Goal: Understand process/instructions: Learn how to perform a task or action

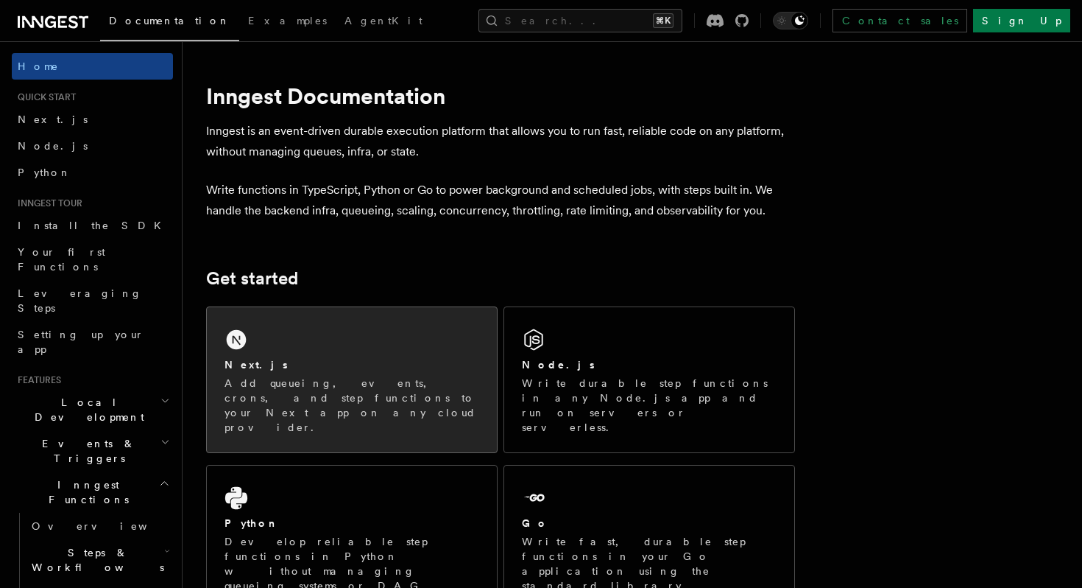
click at [293, 350] on div "Next.js Add queueing, events, crons, and step functions to your Next app on any…" at bounding box center [352, 379] width 290 height 145
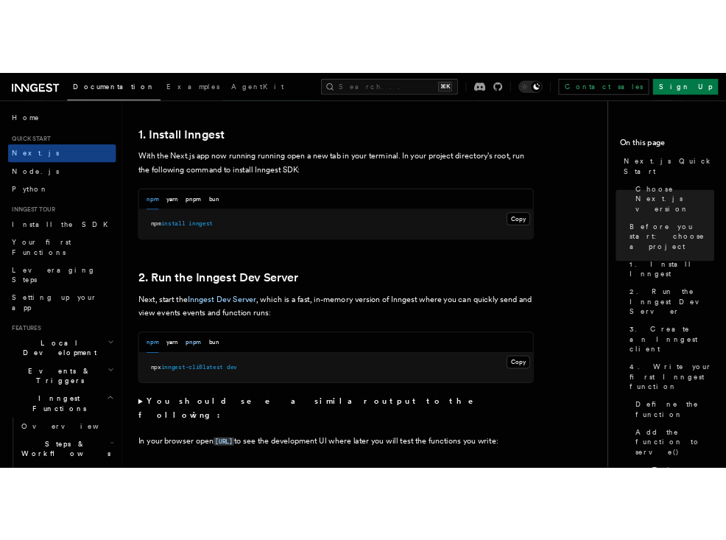
scroll to position [835, 0]
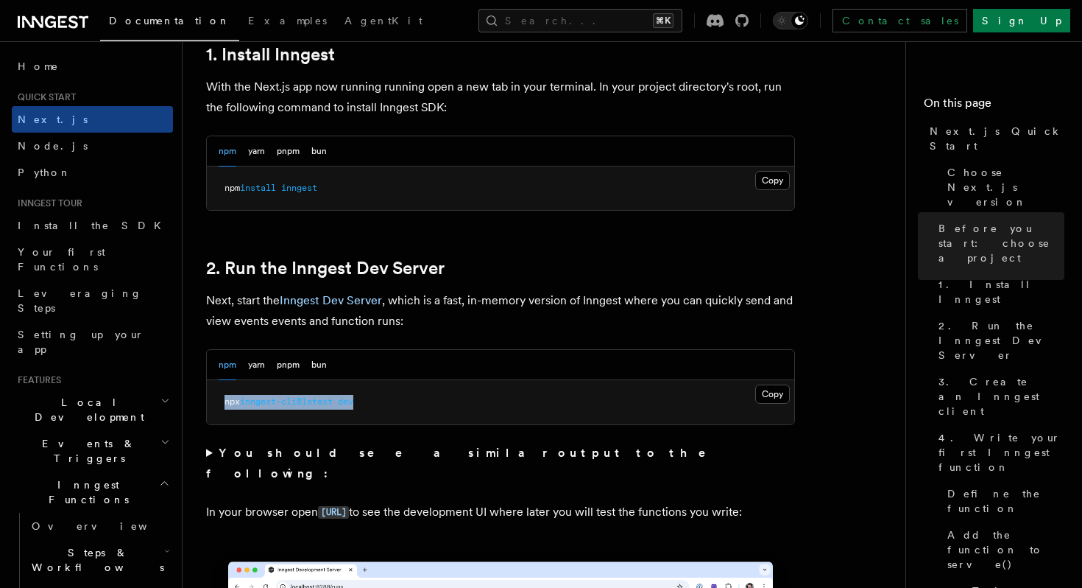
drag, startPoint x: 377, startPoint y: 401, endPoint x: 219, endPoint y: 403, distance: 157.6
click at [219, 403] on pre "npx inngest-cli@latest dev" at bounding box center [501, 402] width 588 height 44
copy span "npx inngest-cli@latest dev"
